Goal: Transaction & Acquisition: Register for event/course

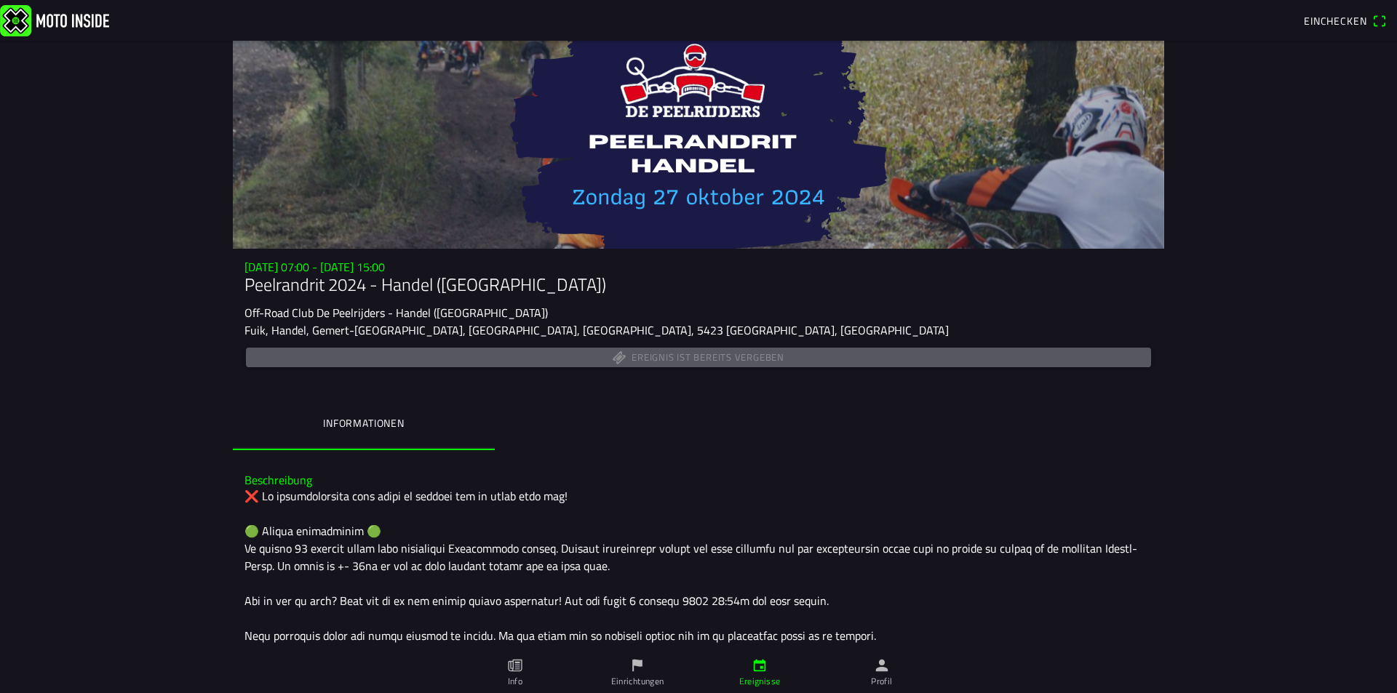
drag, startPoint x: 1078, startPoint y: 257, endPoint x: 1304, endPoint y: 87, distance: 282.8
click at [1333, 19] on span "Einchecken" at bounding box center [1335, 20] width 63 height 15
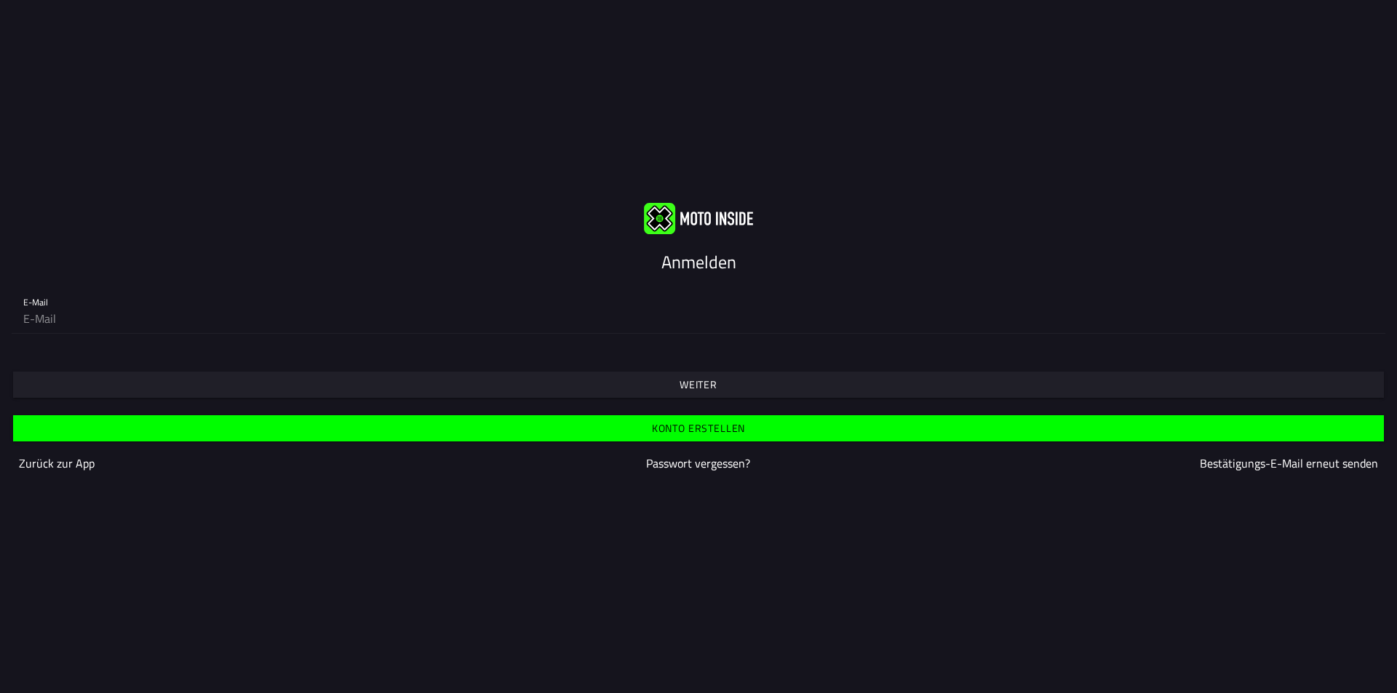
click at [1117, 218] on div at bounding box center [698, 217] width 1397 height 31
click at [1065, 176] on div "Anmelden E-Mail Weiter Konto erstellen Zurück zur App Passwort vergessen? Bestä…" at bounding box center [698, 346] width 1397 height 693
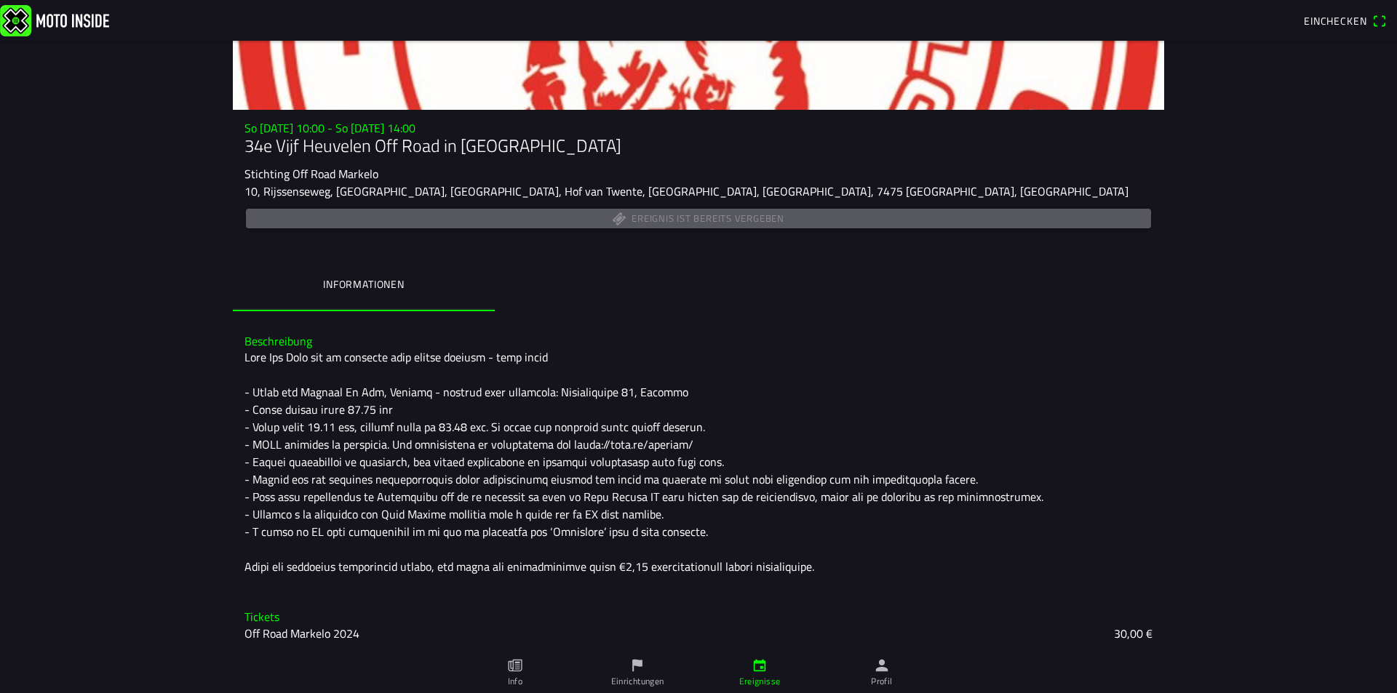
scroll to position [140, 0]
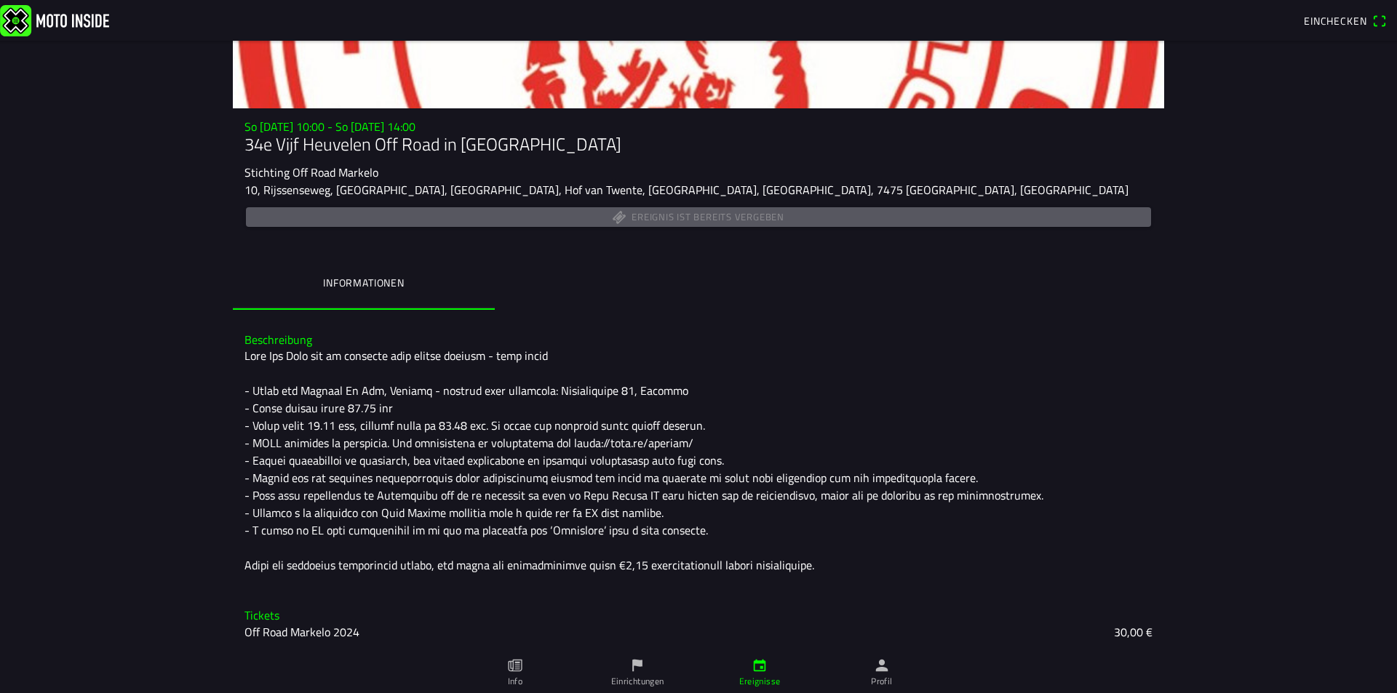
click at [933, 559] on div at bounding box center [699, 460] width 908 height 227
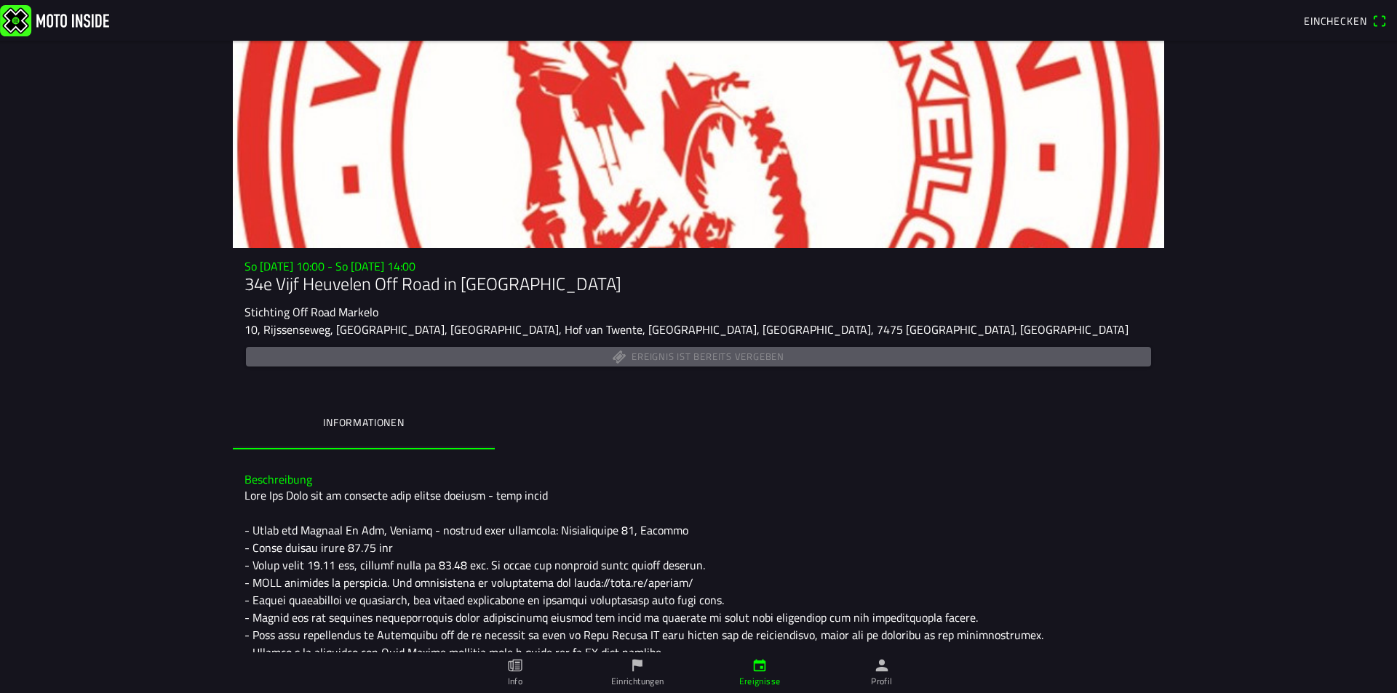
scroll to position [0, 0]
click at [939, 444] on ion-segment "Informationen" at bounding box center [698, 425] width 931 height 51
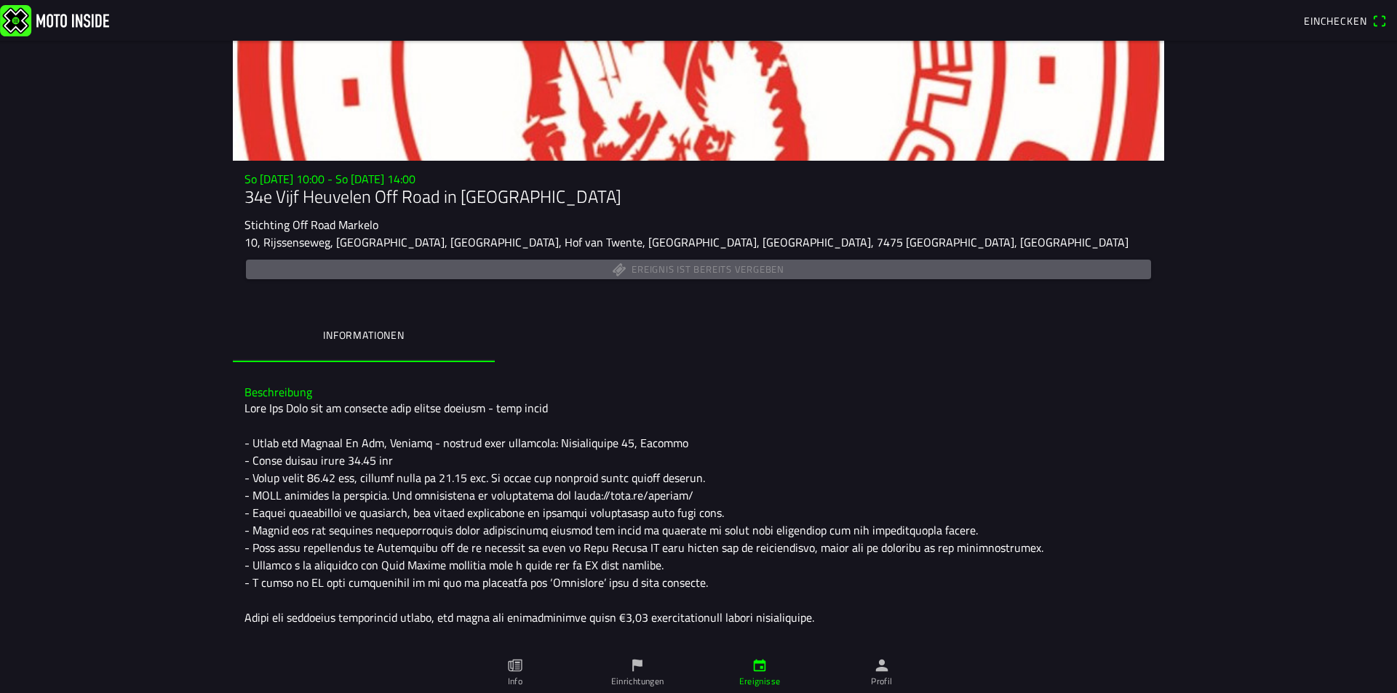
scroll to position [140, 0]
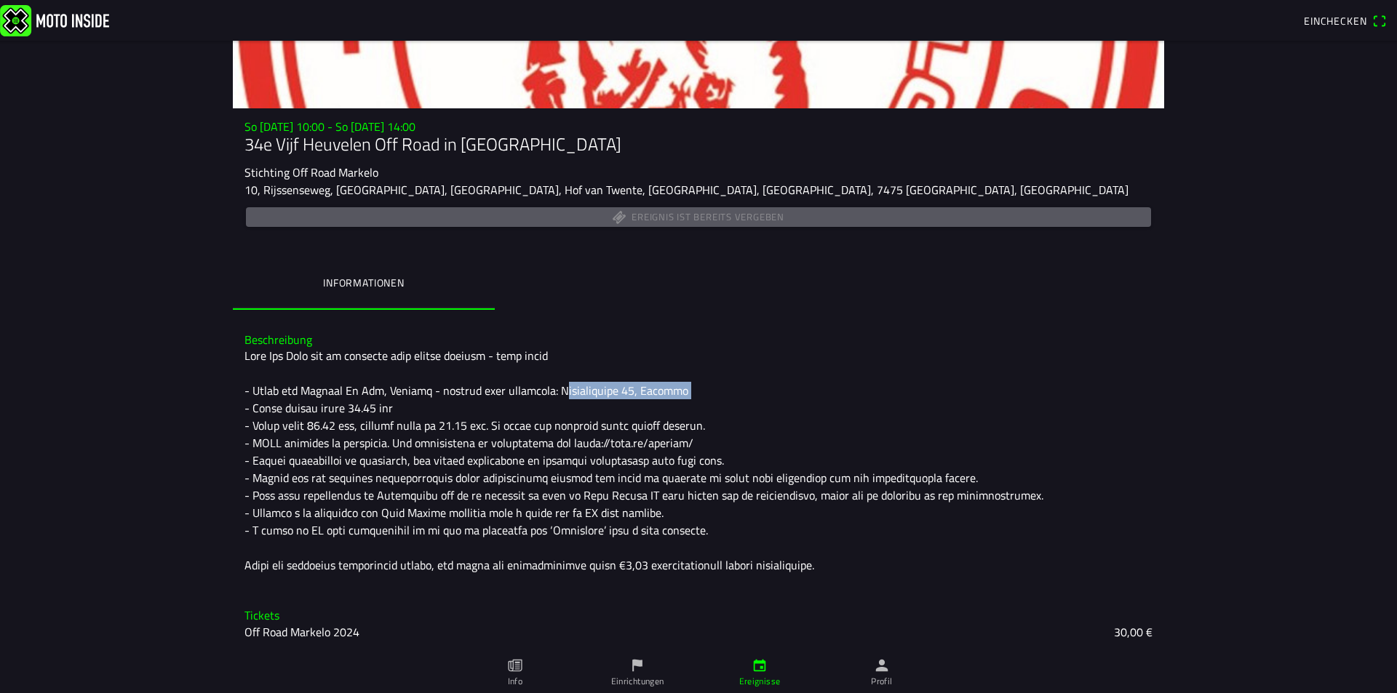
drag, startPoint x: 525, startPoint y: 392, endPoint x: 659, endPoint y: 390, distance: 133.9
click at [659, 390] on div at bounding box center [699, 460] width 908 height 227
copy div "[STREET_ADDRESS]"
